Goal: Navigation & Orientation: Find specific page/section

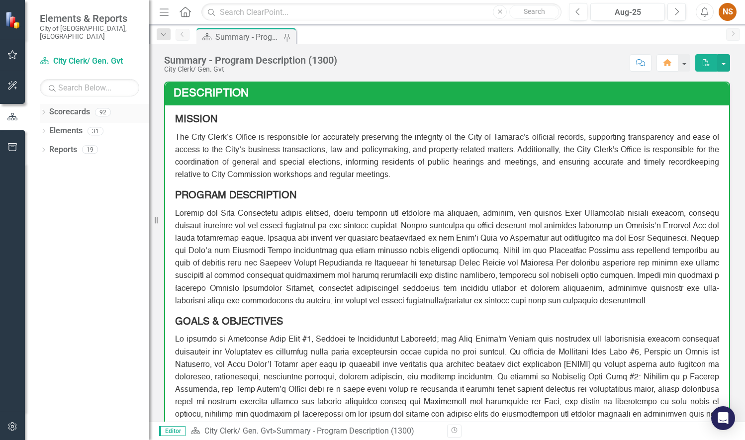
click at [42, 110] on icon "Dropdown" at bounding box center [43, 112] width 7 height 5
click at [47, 128] on icon "Dropdown" at bounding box center [48, 131] width 7 height 6
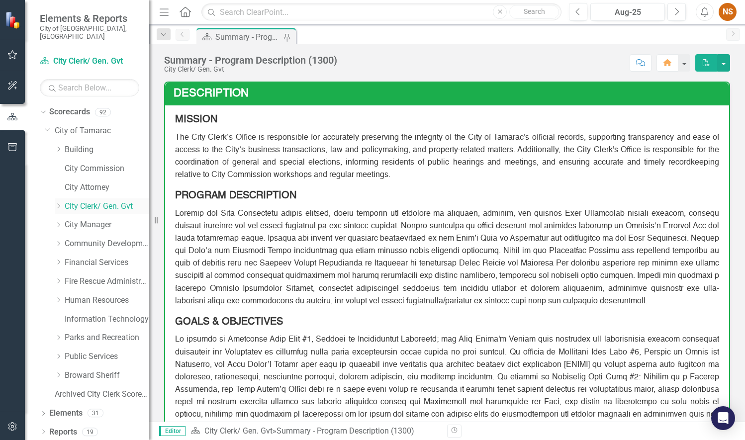
click at [57, 203] on icon "Dropdown" at bounding box center [58, 206] width 7 height 6
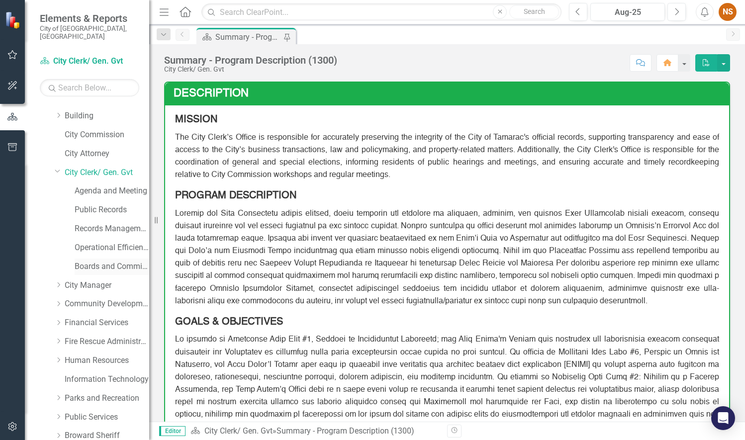
scroll to position [50, 0]
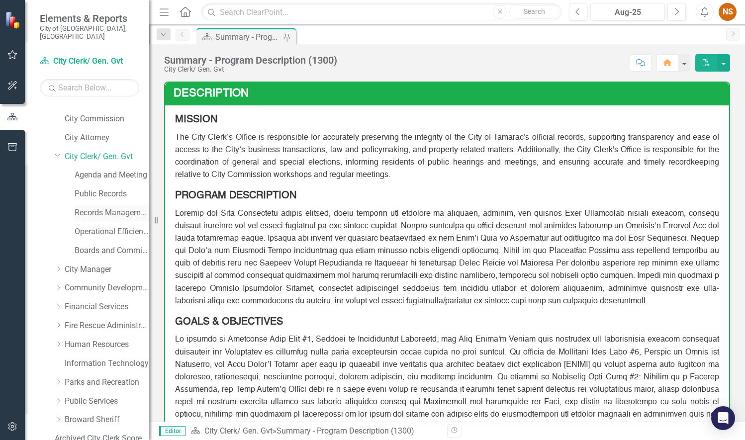
click at [88, 207] on link "Records Management Program" at bounding box center [112, 212] width 75 height 11
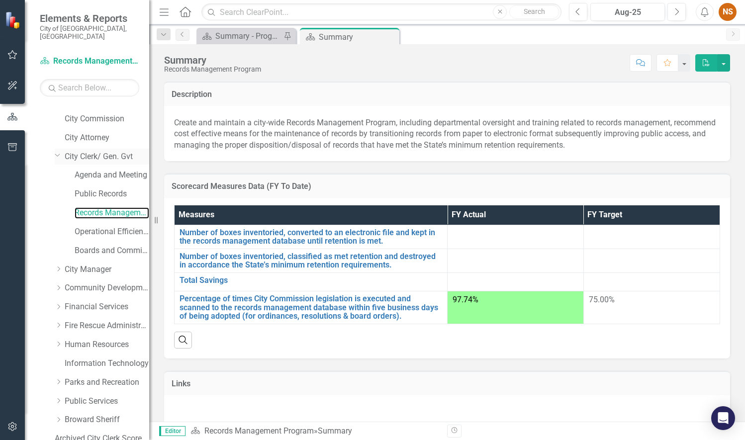
scroll to position [89, 0]
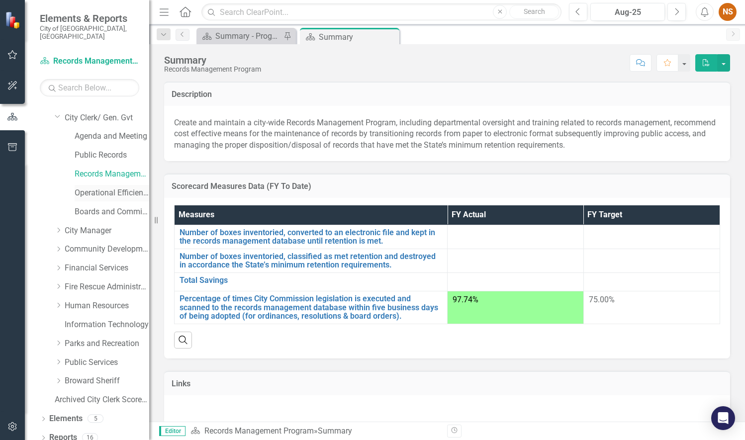
click at [99, 188] on link "Operational Efficiency" at bounding box center [112, 193] width 75 height 11
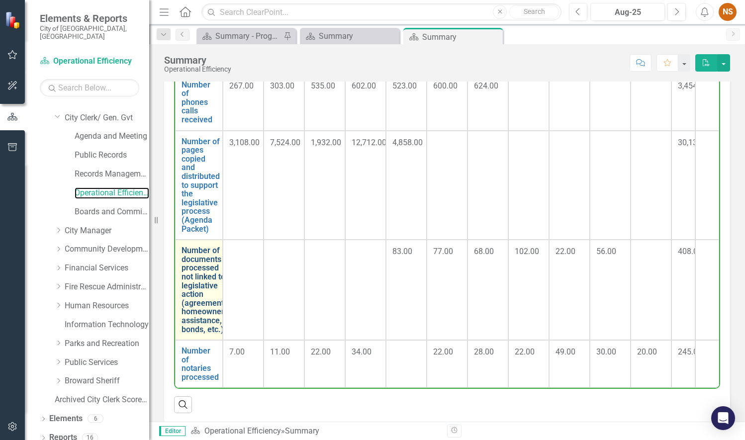
scroll to position [199, 0]
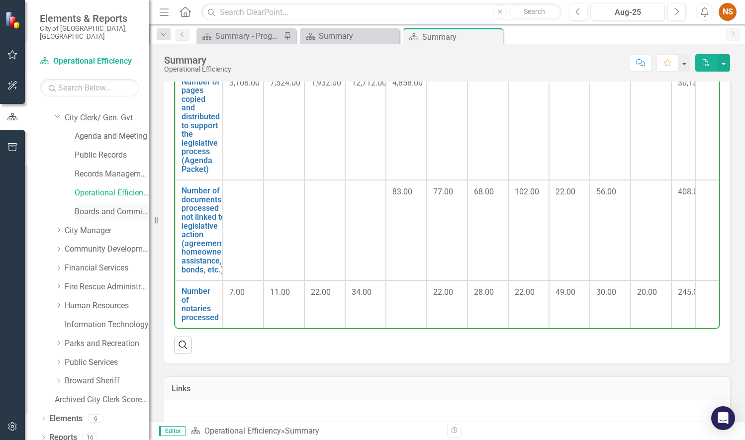
click at [118, 206] on link "Boards and Committees" at bounding box center [112, 211] width 75 height 11
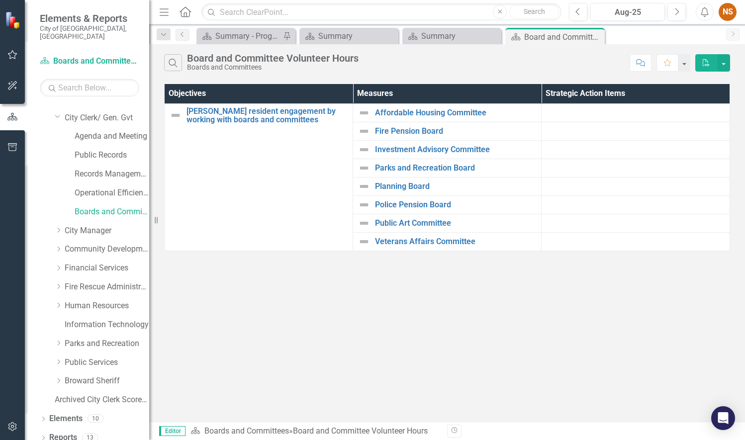
drag, startPoint x: 567, startPoint y: 356, endPoint x: 565, endPoint y: 350, distance: 5.8
click at [567, 353] on div "Search Board and Committee Volunteer Hours Boards and Committees Comment Favori…" at bounding box center [447, 232] width 596 height 377
click at [472, 347] on div "Search Board and Committee Volunteer Hours Boards and Committees Comment Favori…" at bounding box center [447, 232] width 596 height 377
click at [568, 362] on div "Search Board and Committee Volunteer Hours Boards and Committees Comment Favori…" at bounding box center [447, 232] width 596 height 377
drag, startPoint x: 105, startPoint y: 147, endPoint x: 104, endPoint y: 169, distance: 21.9
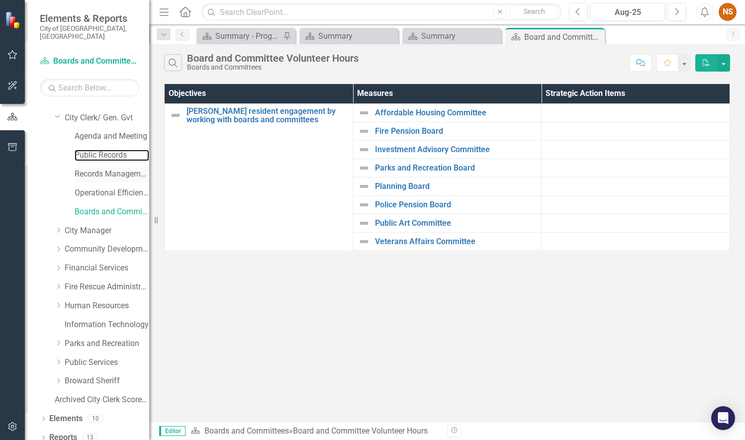
click at [105, 150] on link "Public Records" at bounding box center [112, 155] width 75 height 11
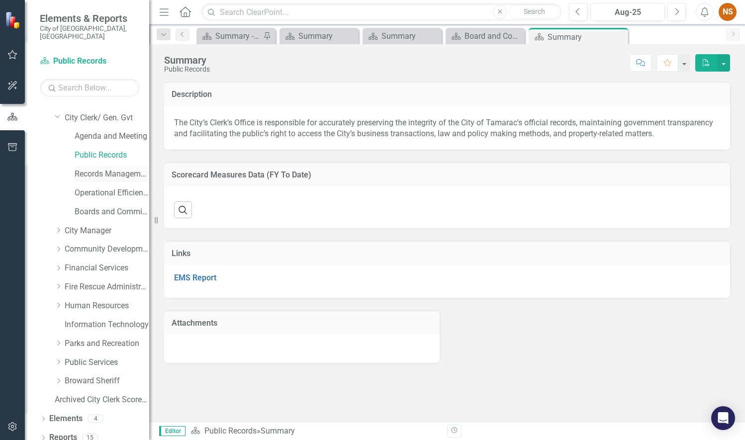
click at [103, 169] on link "Records Management Program" at bounding box center [112, 174] width 75 height 11
